Goal: Contribute content: Contribute content

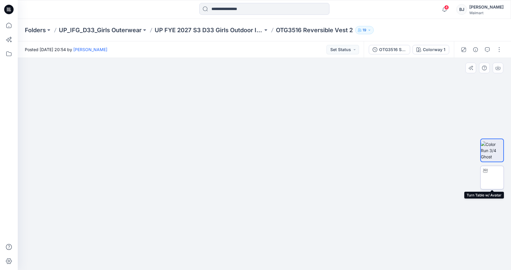
click at [492, 178] on img at bounding box center [492, 178] width 0 height 0
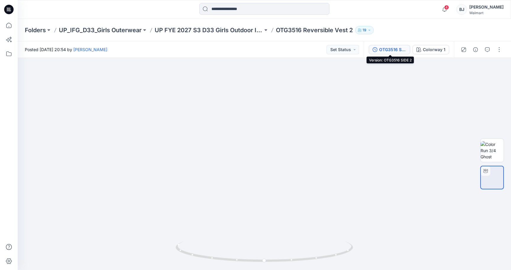
click at [395, 51] on div "OTG3516 SIDE 2" at bounding box center [392, 49] width 27 height 7
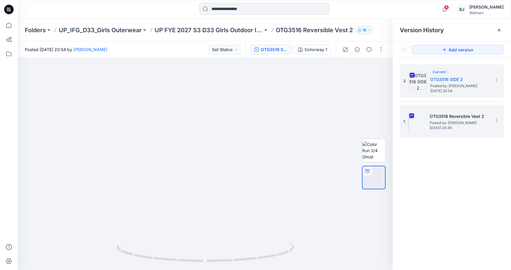
click at [452, 116] on h5 "OTG3516 Reversible Vest 2" at bounding box center [459, 116] width 59 height 7
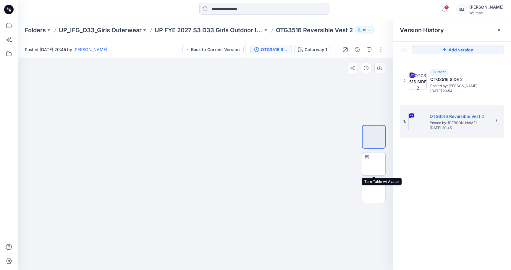
click at [374, 164] on img at bounding box center [374, 164] width 0 height 0
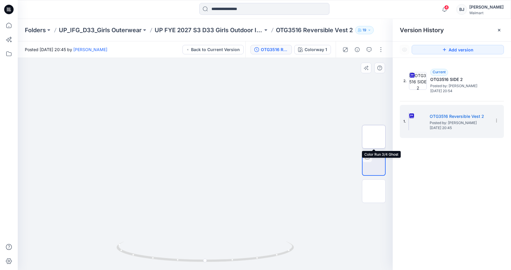
click at [374, 137] on img at bounding box center [374, 137] width 0 height 0
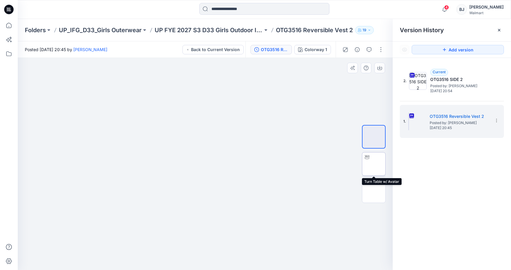
click at [374, 164] on img at bounding box center [374, 164] width 0 height 0
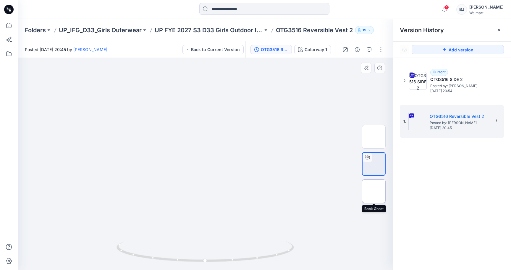
click at [374, 191] on img at bounding box center [374, 191] width 0 height 0
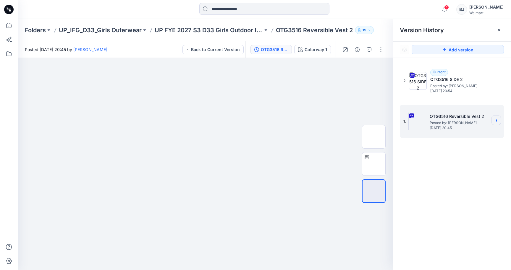
click at [496, 123] on section at bounding box center [496, 120] width 9 height 9
click at [415, 183] on div "2. Current OTG3516 SIDE 2 Posted by: [PERSON_NAME] [DATE] 20:54 1. OTG3516 Reve…" at bounding box center [452, 168] width 118 height 221
click at [450, 10] on icon "button" at bounding box center [444, 10] width 11 height 12
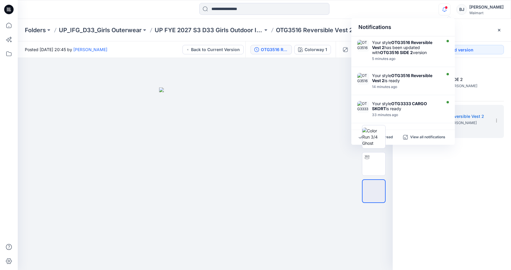
click at [466, 157] on div "2. Current OTG3516 SIDE 2 Posted by: [PERSON_NAME] [DATE] 20:54 1. OTG3516 Reve…" at bounding box center [452, 168] width 118 height 221
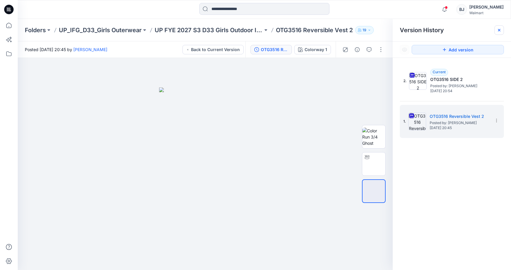
click at [500, 30] on icon at bounding box center [499, 30] width 2 height 2
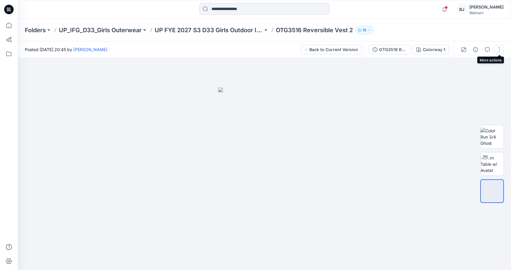
click at [502, 48] on button "button" at bounding box center [499, 49] width 9 height 9
drag, startPoint x: 415, startPoint y: 83, endPoint x: 458, endPoint y: 64, distance: 47.4
click at [418, 81] on div at bounding box center [265, 164] width 494 height 212
click at [503, 47] on button "button" at bounding box center [499, 49] width 9 height 9
click at [428, 99] on div at bounding box center [265, 164] width 494 height 212
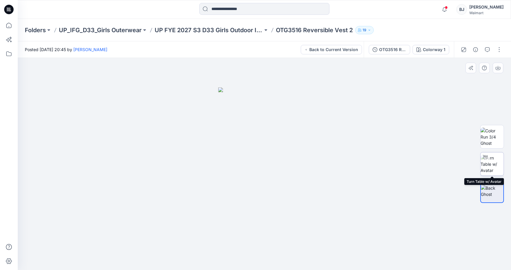
click at [490, 160] on div at bounding box center [485, 157] width 9 height 9
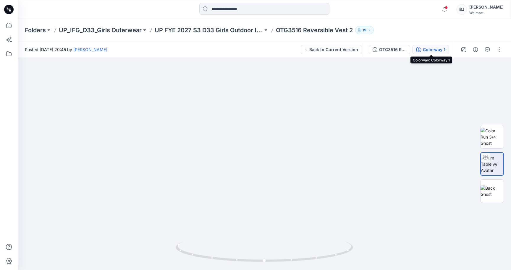
click at [424, 50] on div "Colorway 1" at bounding box center [434, 49] width 22 height 7
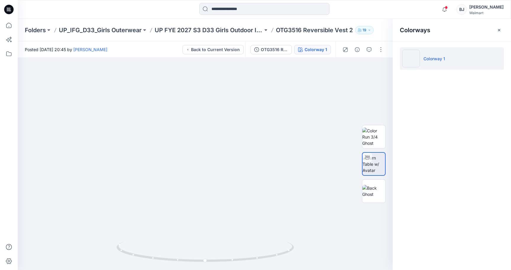
drag, startPoint x: 499, startPoint y: 30, endPoint x: 478, endPoint y: 41, distance: 23.7
click at [499, 30] on icon "button" at bounding box center [499, 30] width 5 height 5
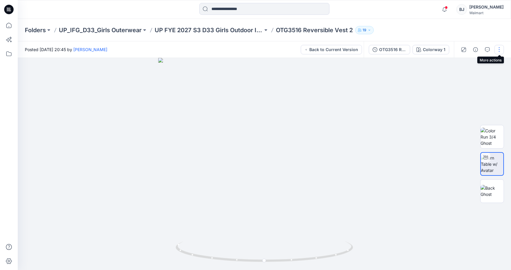
click at [498, 49] on button "button" at bounding box center [499, 49] width 9 height 9
click at [487, 47] on icon "button" at bounding box center [487, 49] width 5 height 5
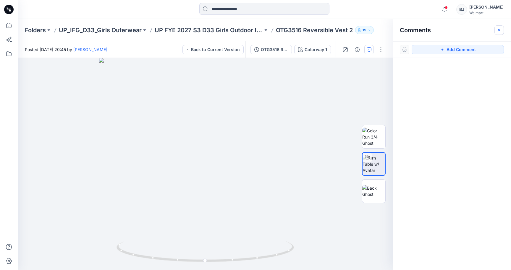
click at [499, 29] on icon "button" at bounding box center [499, 30] width 5 height 5
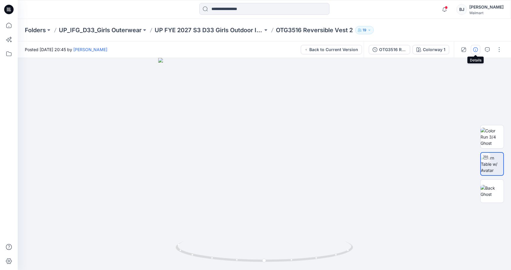
click at [476, 48] on icon "button" at bounding box center [475, 49] width 5 height 5
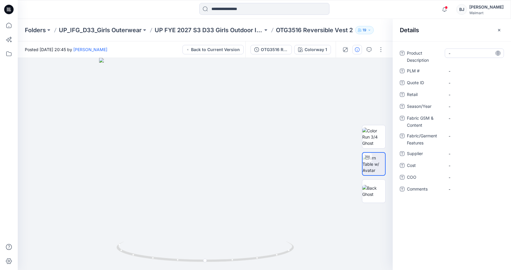
click at [461, 54] on Description "-" at bounding box center [474, 53] width 51 height 6
type textarea "**********"
click at [458, 106] on span "-" at bounding box center [474, 107] width 51 height 6
type textarea "**********"
click at [460, 154] on span "-" at bounding box center [474, 154] width 51 height 6
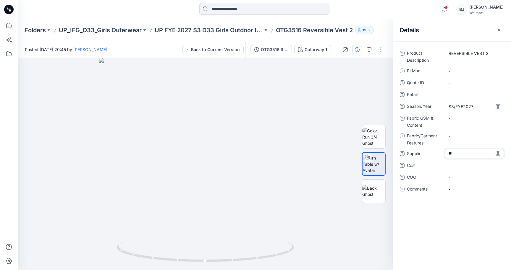
type textarea "***"
click at [457, 78] on div "Product Description REVERSIBLE VEST 2 PLM # - Quote ID - Retail - Season/Year S…" at bounding box center [452, 125] width 104 height 153
click at [500, 30] on icon "button" at bounding box center [499, 30] width 2 height 2
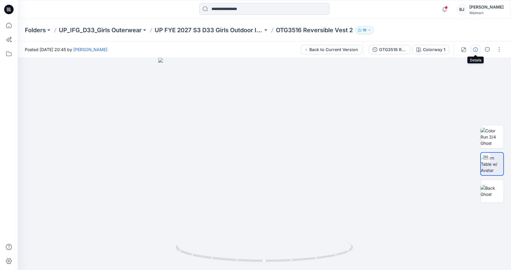
click at [475, 48] on icon "button" at bounding box center [475, 49] width 5 height 5
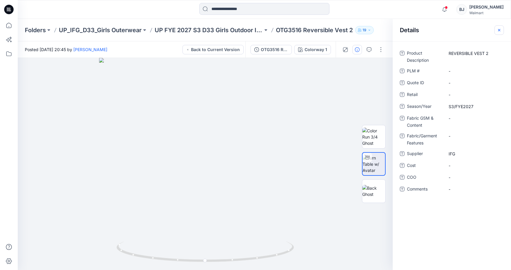
click at [497, 30] on icon "button" at bounding box center [499, 30] width 5 height 5
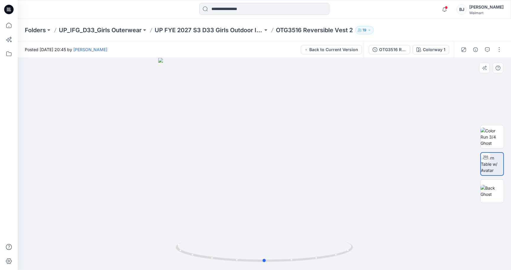
click at [252, 67] on div at bounding box center [265, 164] width 494 height 212
click at [368, 30] on icon "button" at bounding box center [370, 30] width 4 height 4
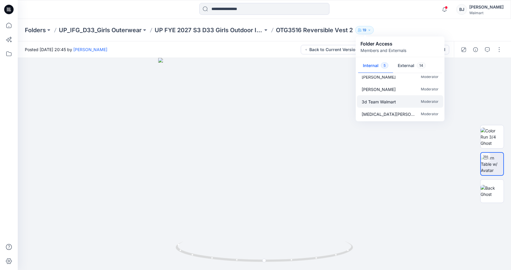
scroll to position [18, 0]
click at [318, 118] on div at bounding box center [265, 164] width 494 height 212
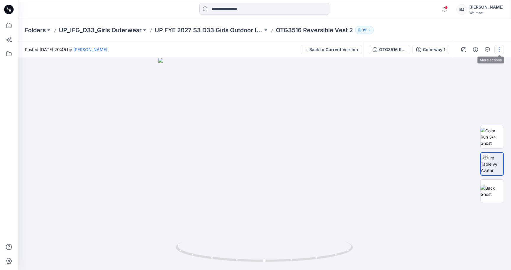
click at [499, 46] on button "button" at bounding box center [499, 49] width 9 height 9
click at [480, 79] on button "View" at bounding box center [474, 80] width 54 height 11
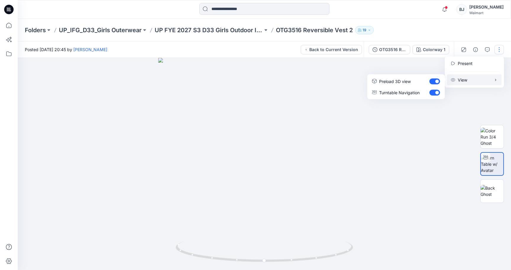
drag, startPoint x: 455, startPoint y: 120, endPoint x: 470, endPoint y: 84, distance: 39.4
click at [458, 114] on div at bounding box center [265, 164] width 494 height 212
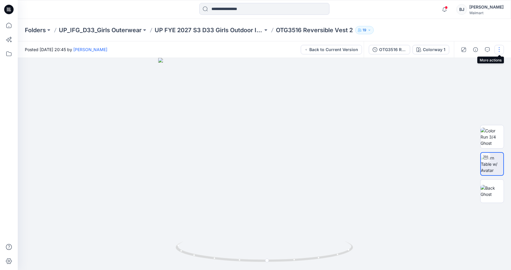
click at [499, 50] on button "button" at bounding box center [499, 49] width 9 height 9
click at [468, 63] on p "Present" at bounding box center [465, 63] width 15 height 6
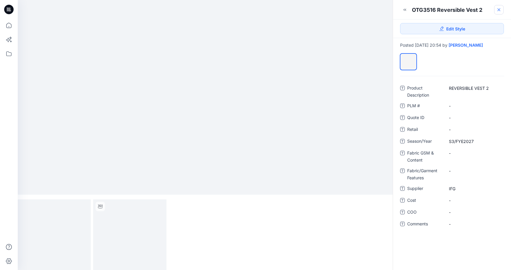
click at [500, 10] on icon at bounding box center [499, 9] width 5 height 5
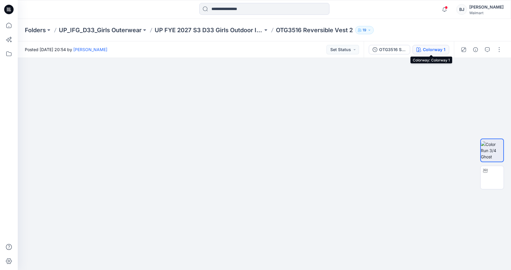
click at [437, 49] on div "Colorway 1" at bounding box center [434, 49] width 22 height 7
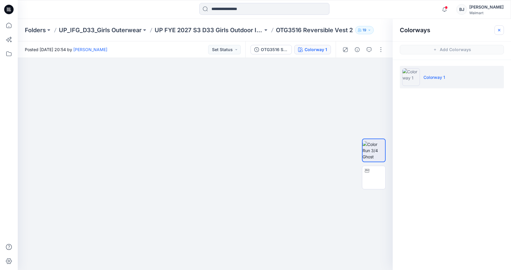
click at [500, 30] on icon "button" at bounding box center [499, 30] width 5 height 5
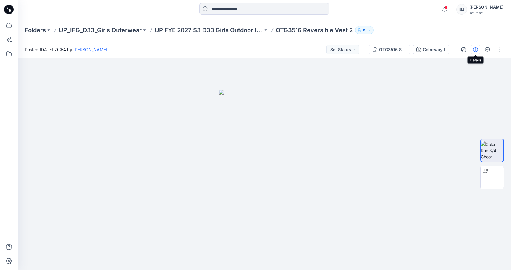
click at [476, 49] on icon "button" at bounding box center [475, 49] width 5 height 5
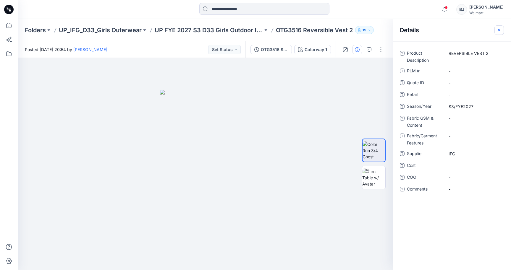
click at [500, 30] on icon "button" at bounding box center [499, 30] width 2 height 2
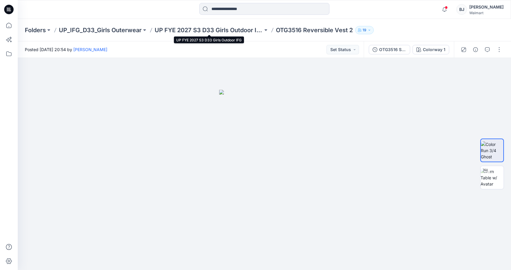
click at [250, 29] on p "UP FYE 2027 S3 D33 Girls Outdoor IFG" at bounding box center [209, 30] width 108 height 8
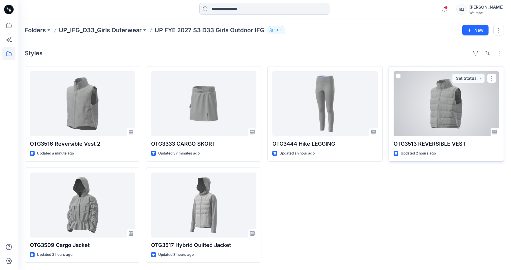
click at [460, 105] on div at bounding box center [446, 103] width 105 height 65
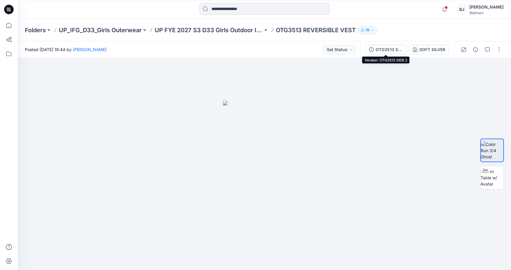
click at [392, 51] on div "OTG3513 SIDE 2" at bounding box center [389, 49] width 27 height 7
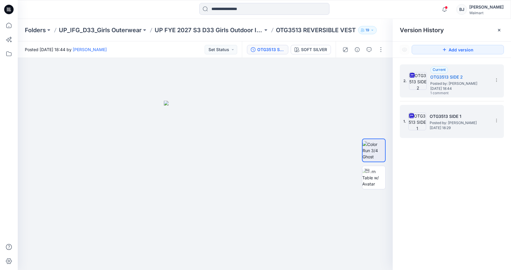
click at [450, 125] on span "Posted by: [PERSON_NAME]" at bounding box center [459, 123] width 59 height 6
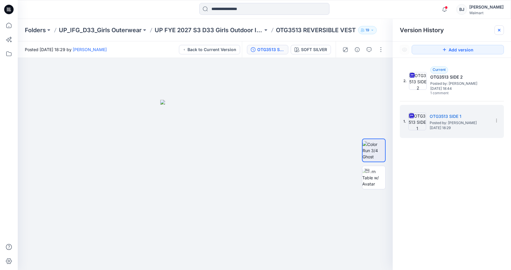
click at [502, 29] on div at bounding box center [499, 29] width 9 height 9
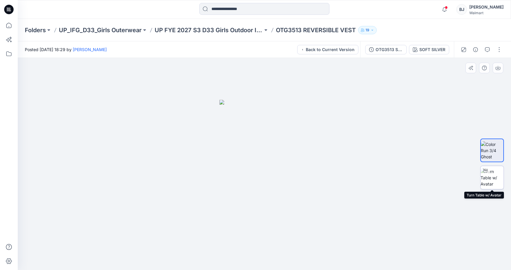
click at [495, 178] on img at bounding box center [492, 178] width 23 height 19
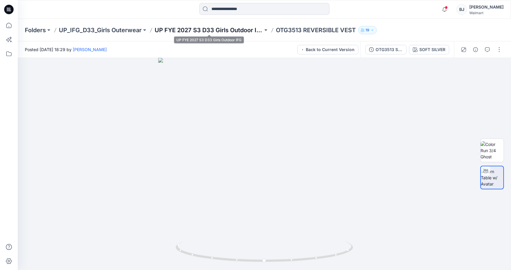
click at [198, 30] on p "UP FYE 2027 S3 D33 Girls Outdoor IFG" at bounding box center [209, 30] width 108 height 8
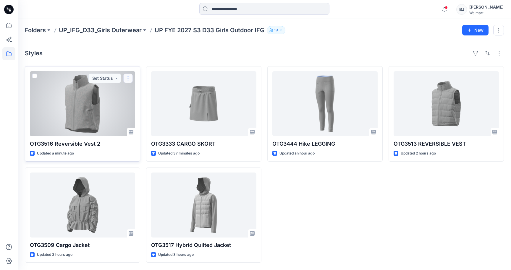
click at [129, 75] on button "button" at bounding box center [127, 78] width 9 height 9
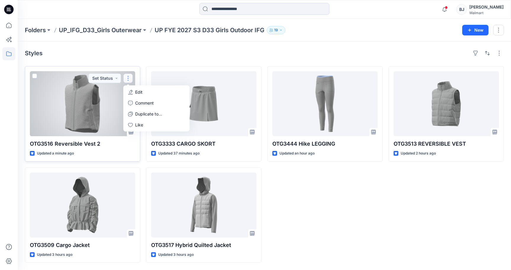
click at [138, 93] on p "Edit" at bounding box center [138, 92] width 7 height 6
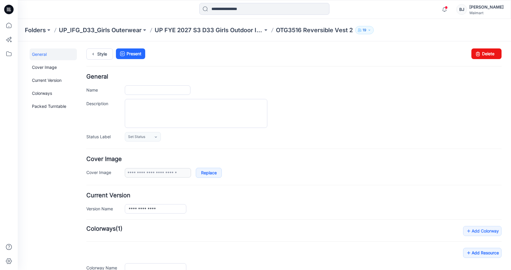
type input "**********"
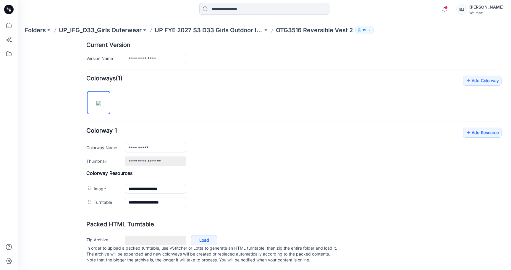
scroll to position [158, 0]
drag, startPoint x: 155, startPoint y: 141, endPoint x: 110, endPoint y: 135, distance: 45.3
click at [110, 135] on div "**********" at bounding box center [293, 146] width 415 height 38
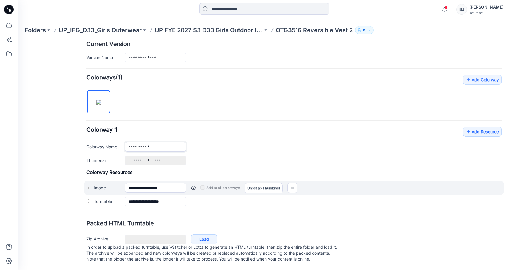
type input "**********"
click at [216, 183] on label "Add to all colorways" at bounding box center [220, 187] width 39 height 9
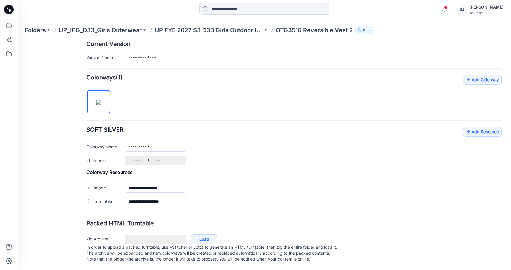
scroll to position [0, 0]
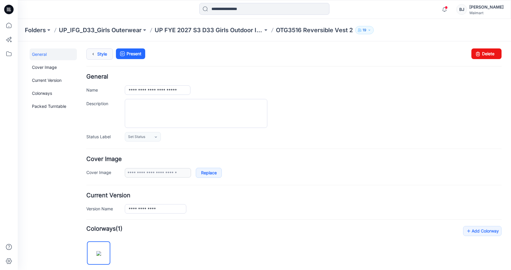
click at [103, 54] on link "Style" at bounding box center [99, 54] width 27 height 11
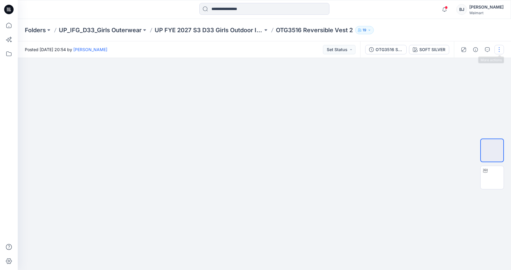
click at [500, 49] on button "button" at bounding box center [499, 49] width 9 height 9
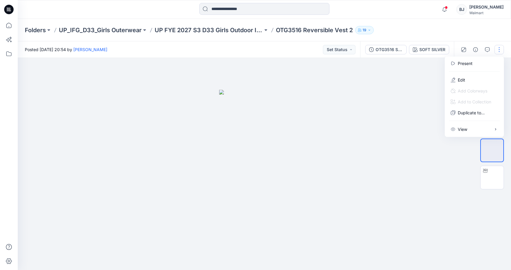
click at [360, 122] on div at bounding box center [265, 164] width 494 height 212
